Goal: Navigation & Orientation: Find specific page/section

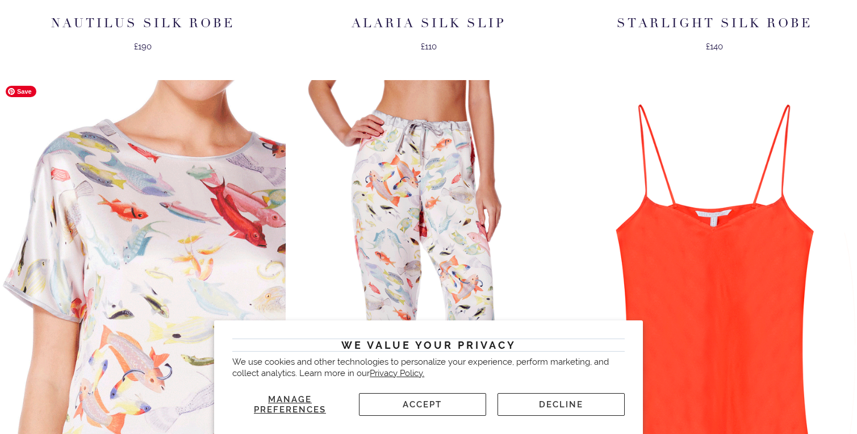
scroll to position [1143, 0]
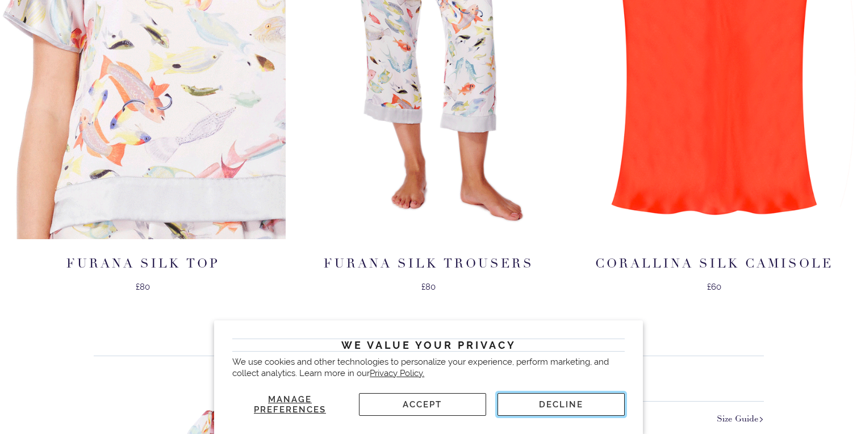
click at [524, 402] on button "Decline" at bounding box center [561, 404] width 127 height 23
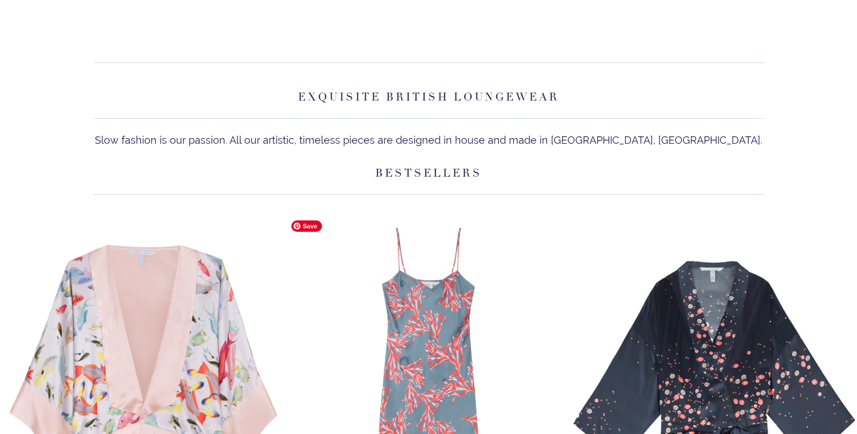
scroll to position [0, 0]
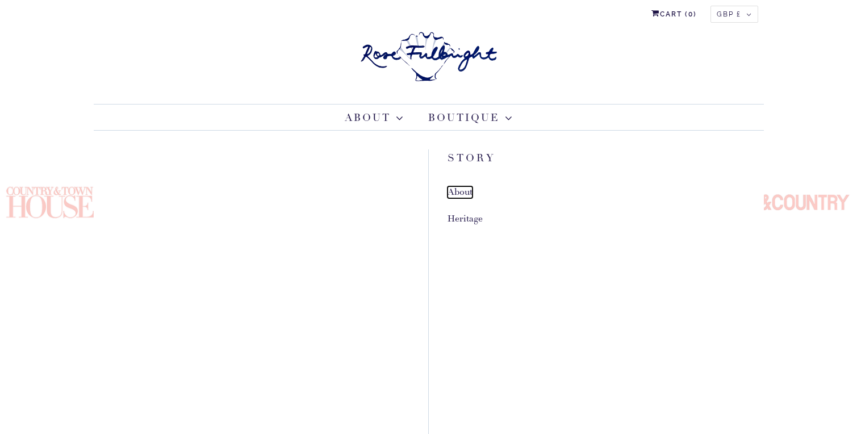
click at [463, 193] on link "About" at bounding box center [460, 192] width 25 height 12
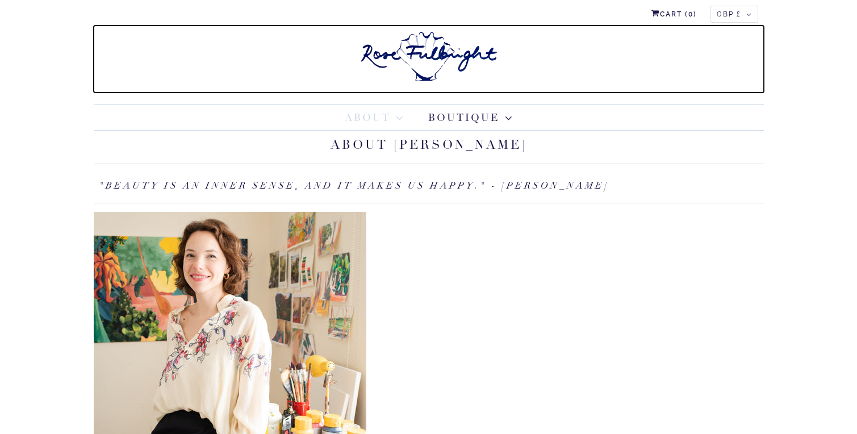
click at [519, 75] on link at bounding box center [429, 59] width 671 height 67
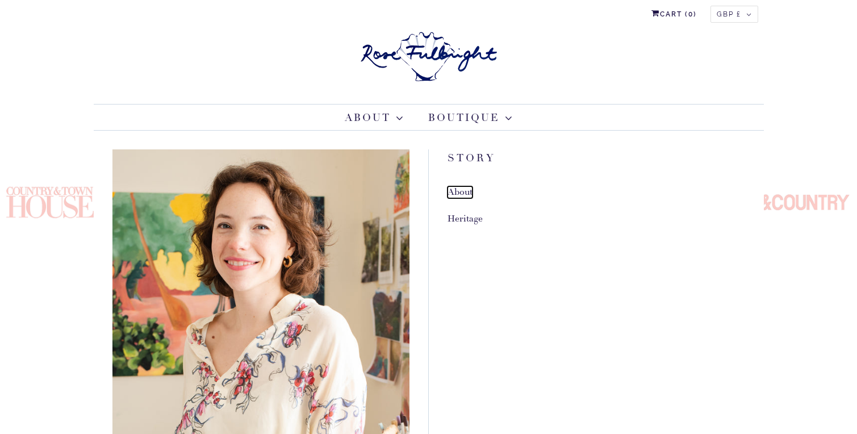
click at [458, 193] on link "About" at bounding box center [460, 192] width 25 height 12
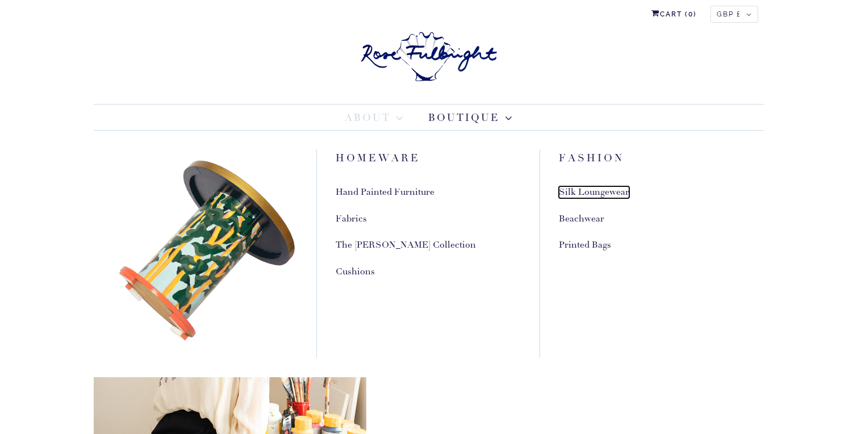
click at [584, 196] on link "Silk Loungewear" at bounding box center [594, 192] width 70 height 12
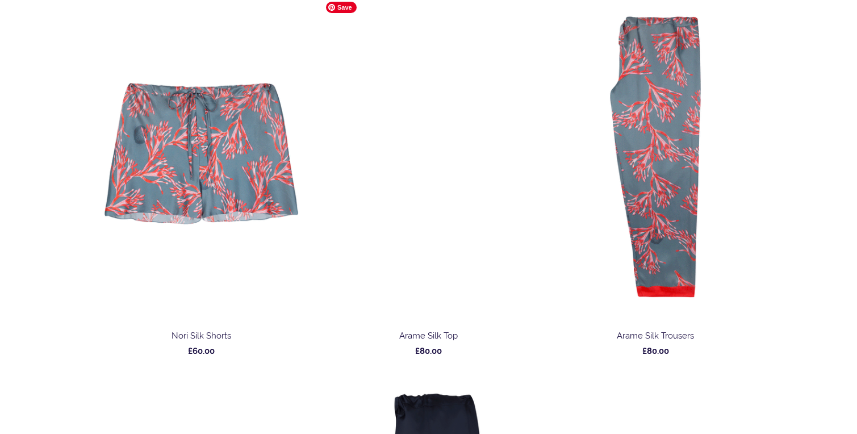
scroll to position [1390, 0]
